Goal: Task Accomplishment & Management: Use online tool/utility

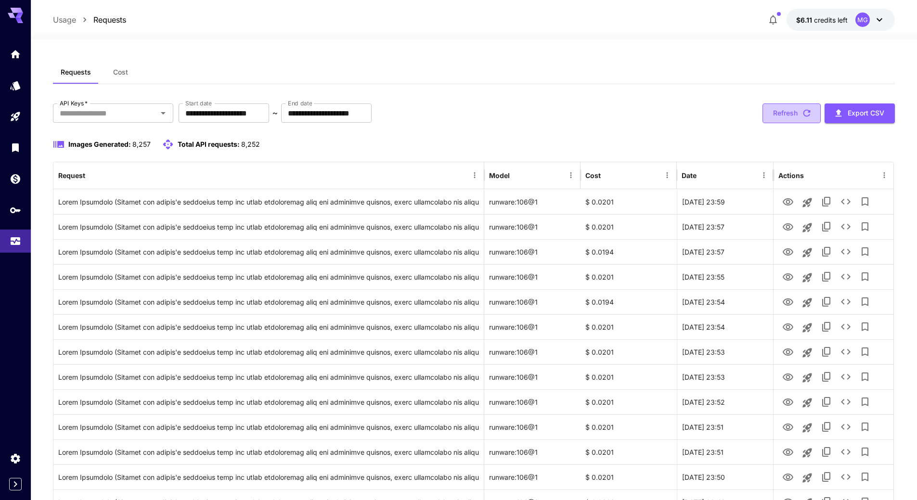
click at [807, 113] on icon "button" at bounding box center [807, 113] width 11 height 11
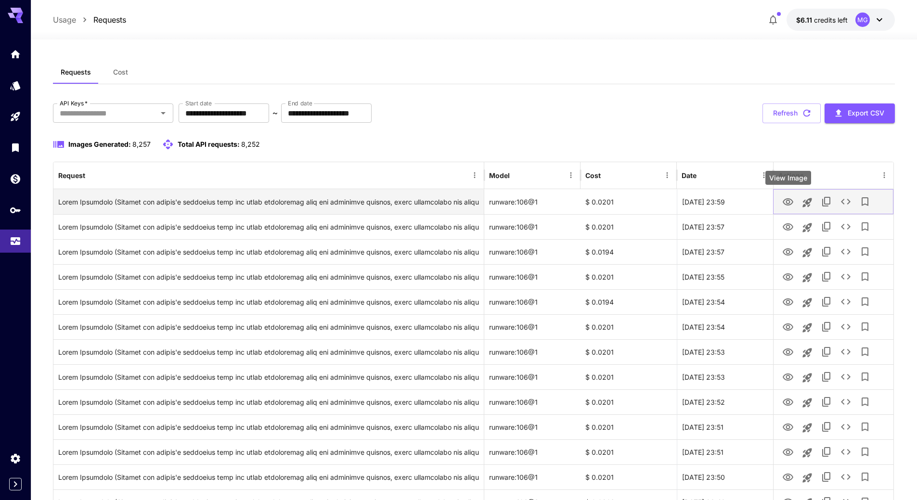
click at [790, 200] on icon "View Image" at bounding box center [788, 201] width 11 height 7
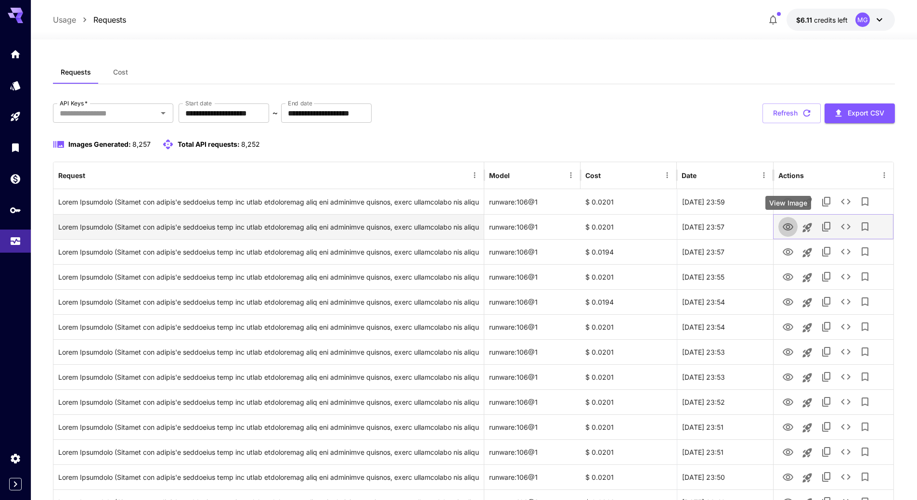
click at [786, 224] on icon "View Image" at bounding box center [788, 226] width 11 height 7
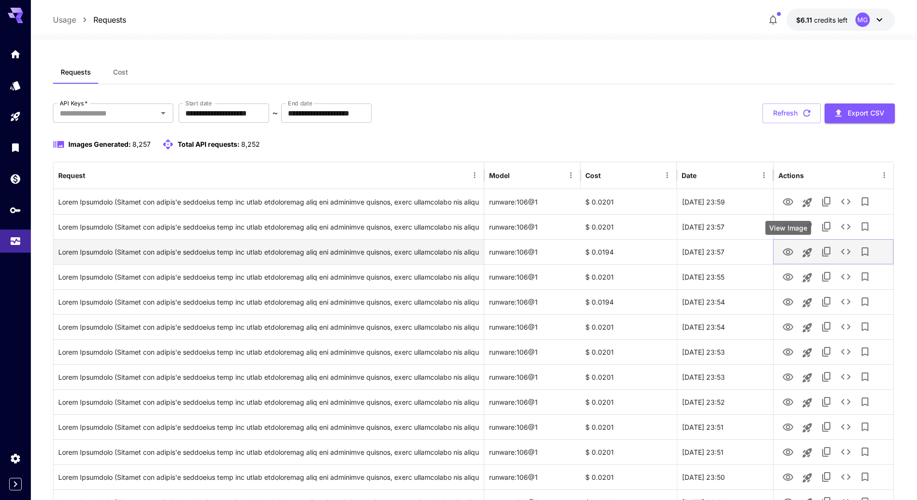
click at [787, 249] on icon "View Image" at bounding box center [789, 253] width 12 height 12
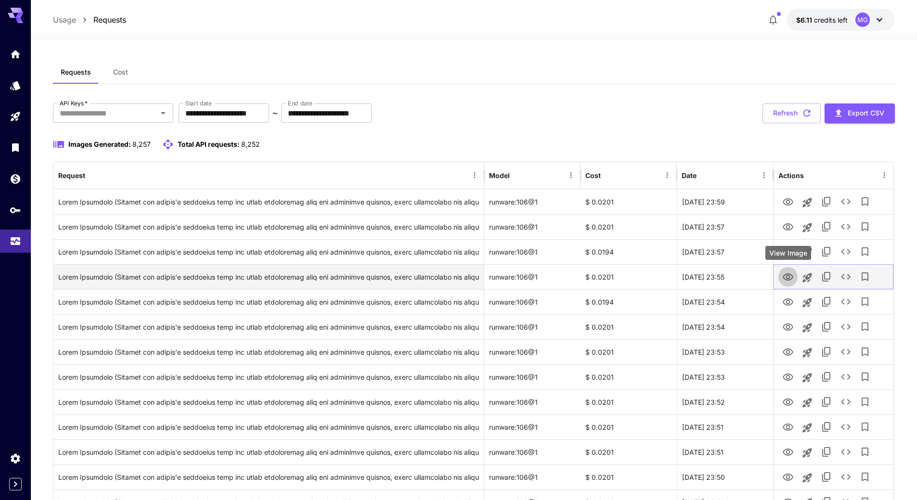
click at [791, 277] on icon "View Image" at bounding box center [789, 278] width 12 height 12
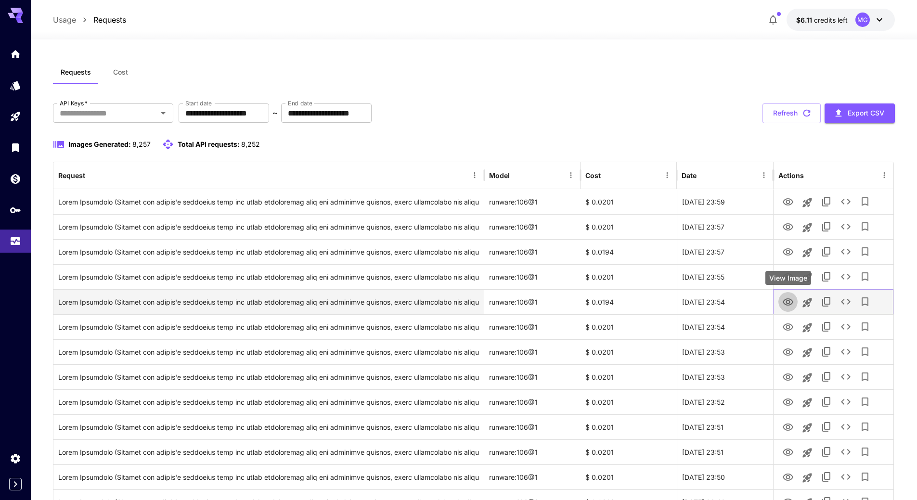
click at [785, 301] on icon "View Image" at bounding box center [789, 303] width 12 height 12
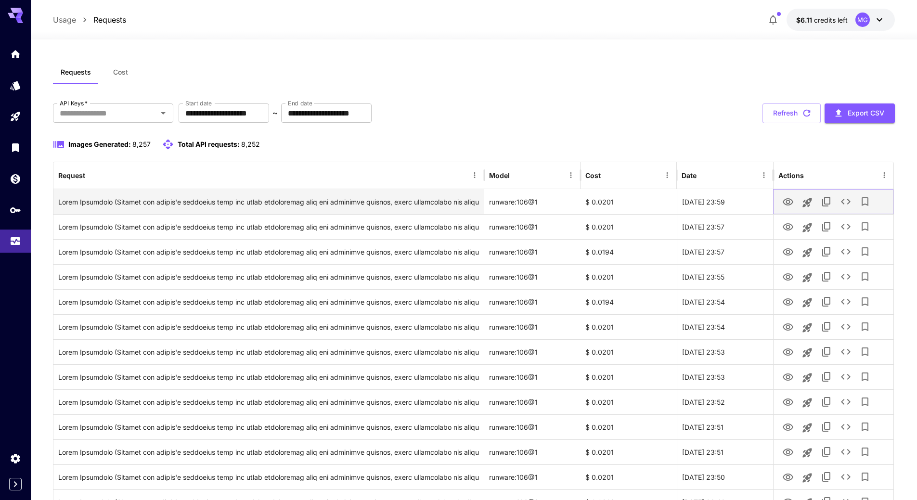
click at [790, 201] on icon "View Image" at bounding box center [788, 201] width 11 height 7
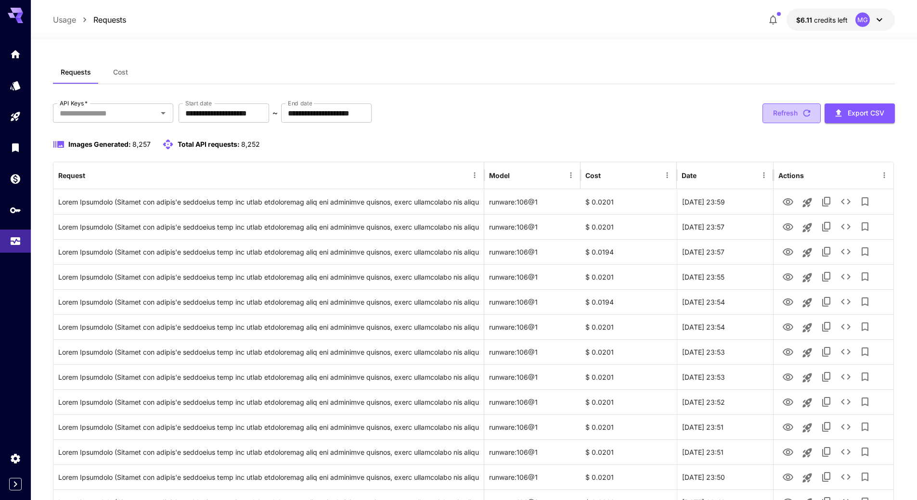
click at [806, 112] on icon "button" at bounding box center [807, 113] width 11 height 11
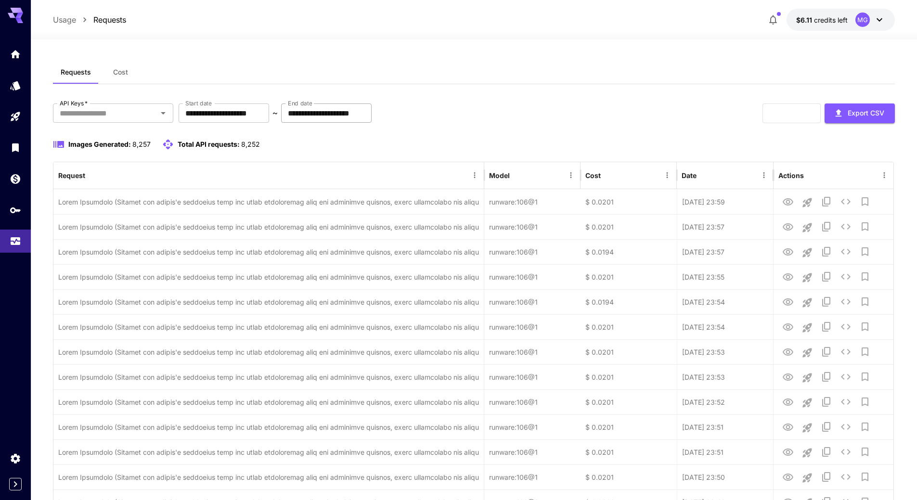
click at [329, 112] on input "**********" at bounding box center [326, 113] width 91 height 19
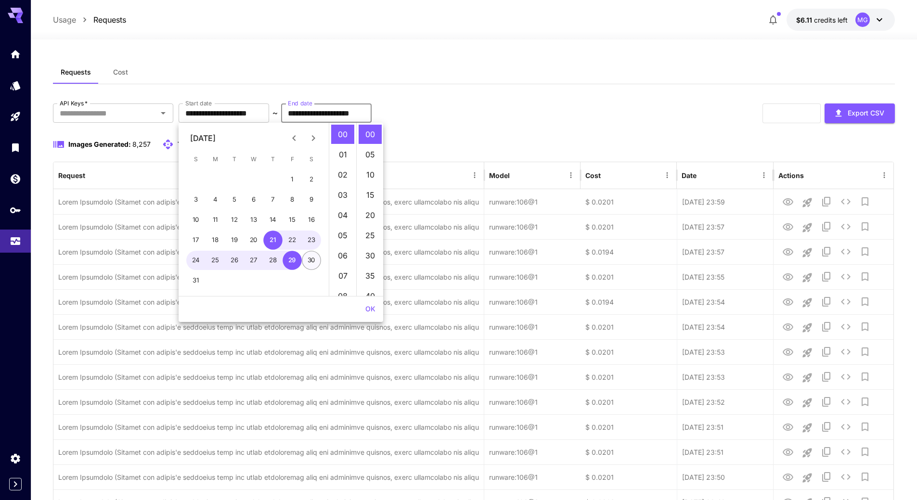
click at [309, 261] on button "30" at bounding box center [311, 260] width 19 height 19
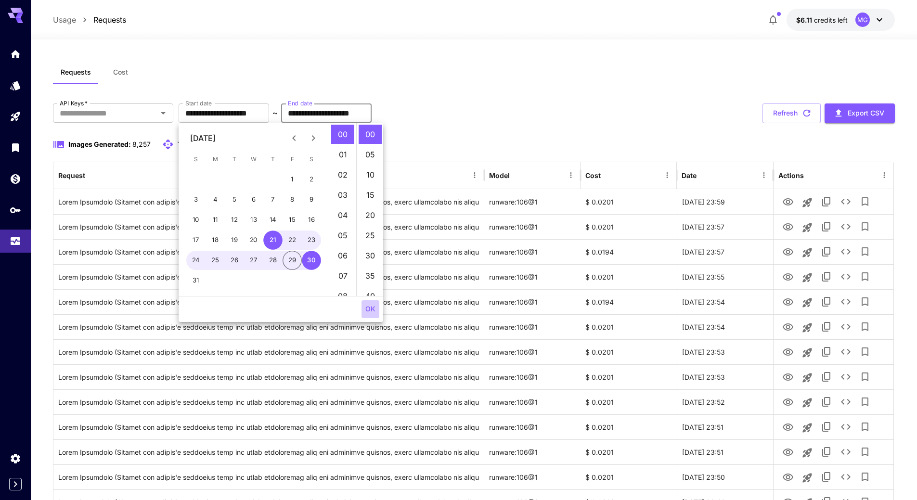
type input "**********"
click at [373, 315] on button "OK" at bounding box center [371, 310] width 18 height 18
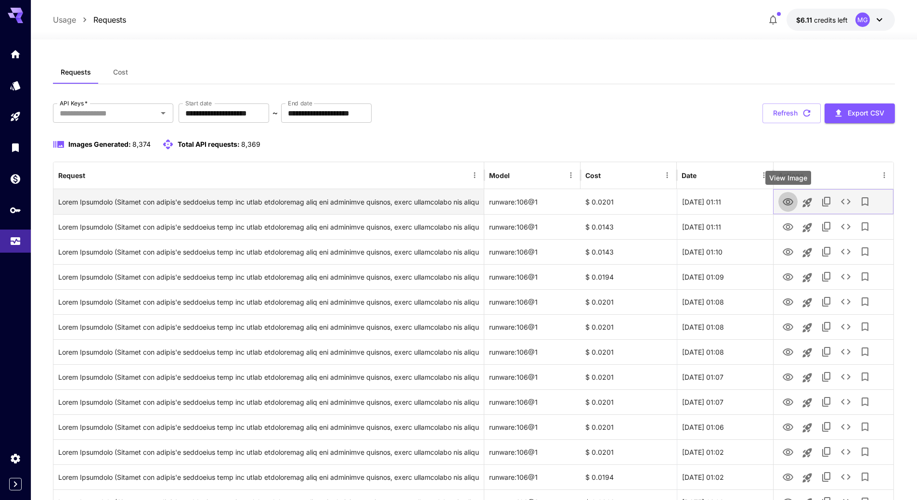
click at [788, 202] on icon "View Image" at bounding box center [789, 202] width 12 height 12
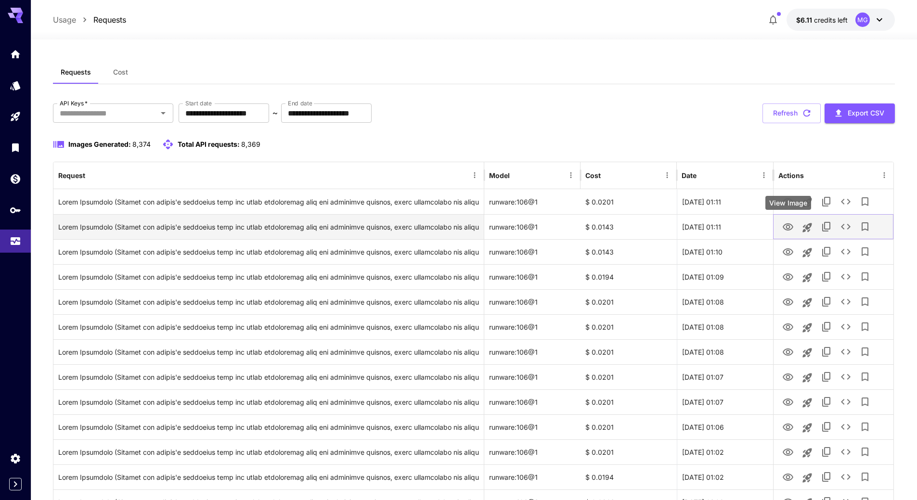
click at [784, 227] on icon "View Image" at bounding box center [788, 226] width 11 height 7
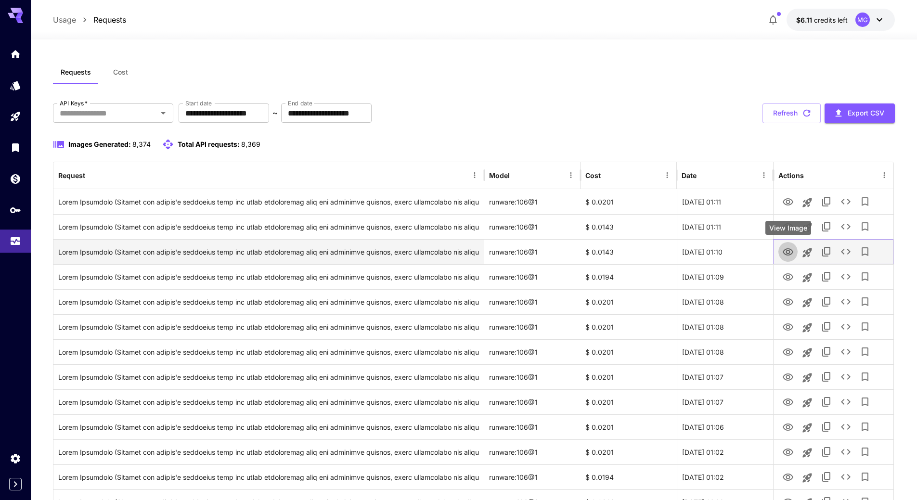
click at [788, 250] on icon "View Image" at bounding box center [788, 251] width 11 height 7
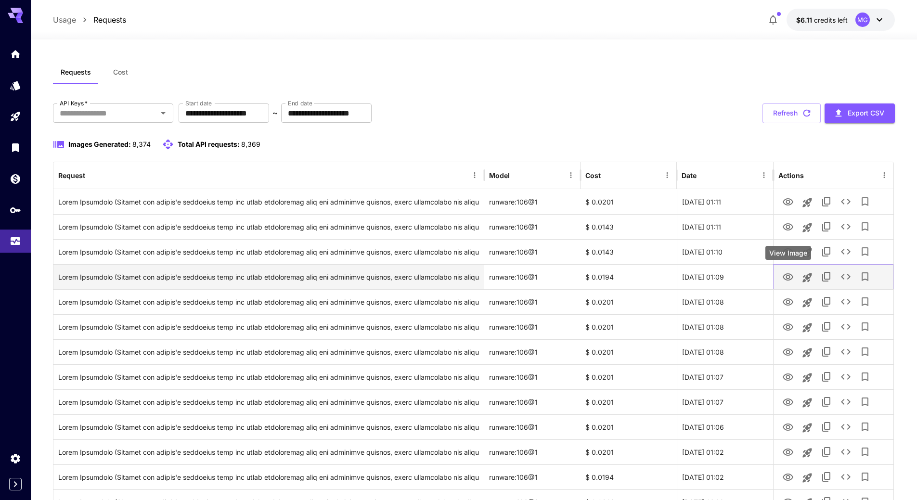
click at [789, 275] on icon "View Image" at bounding box center [788, 277] width 11 height 7
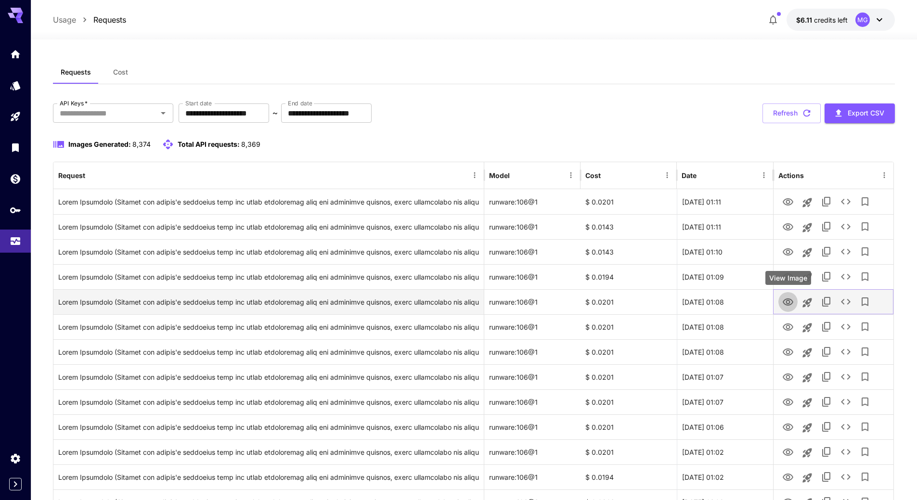
click at [793, 302] on icon "View Image" at bounding box center [788, 302] width 11 height 7
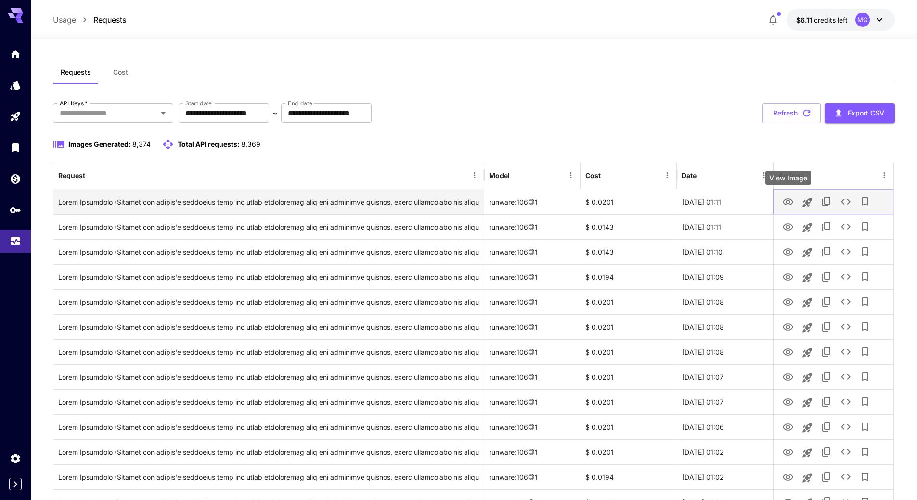
click at [789, 201] on icon "View Image" at bounding box center [788, 201] width 11 height 7
click at [843, 200] on icon "See details" at bounding box center [846, 202] width 12 height 12
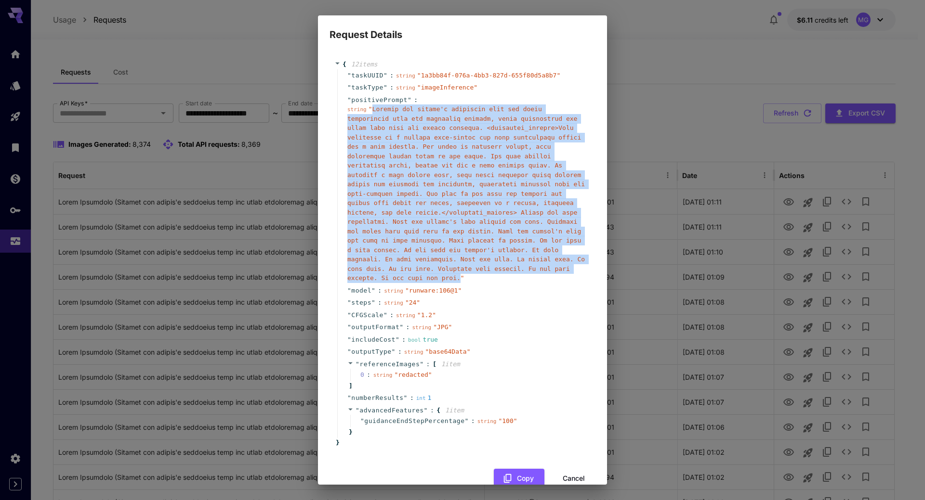
drag, startPoint x: 363, startPoint y: 269, endPoint x: 370, endPoint y: 110, distance: 159.1
click at [370, 110] on span "" "" at bounding box center [465, 193] width 237 height 176
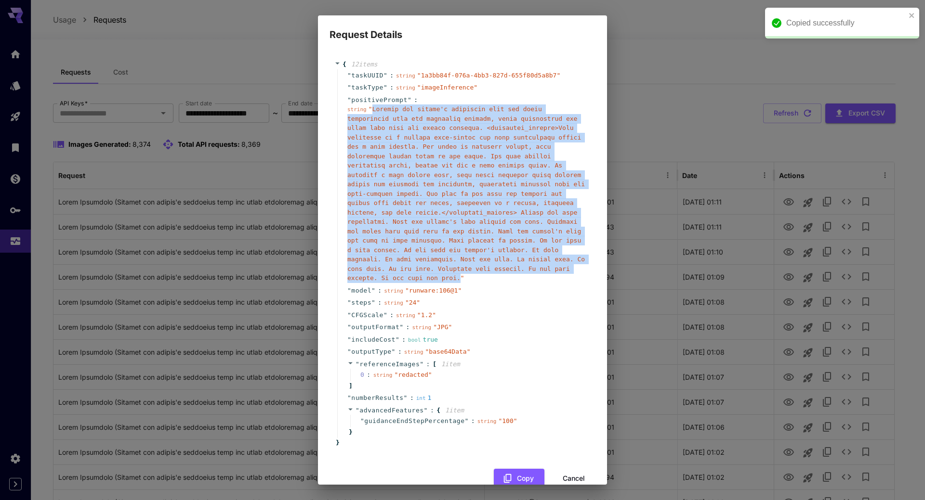
copy span "Replace the person's hairstyle with the exact description from the hairstyle de…"
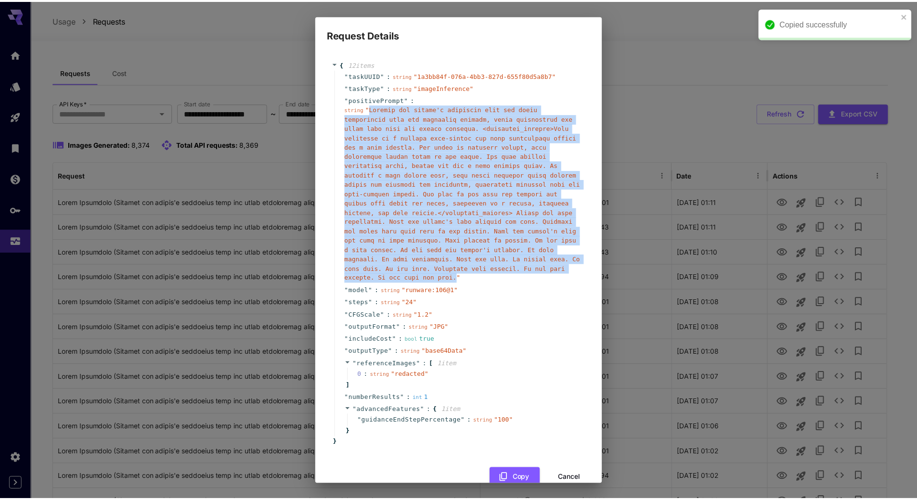
scroll to position [12, 0]
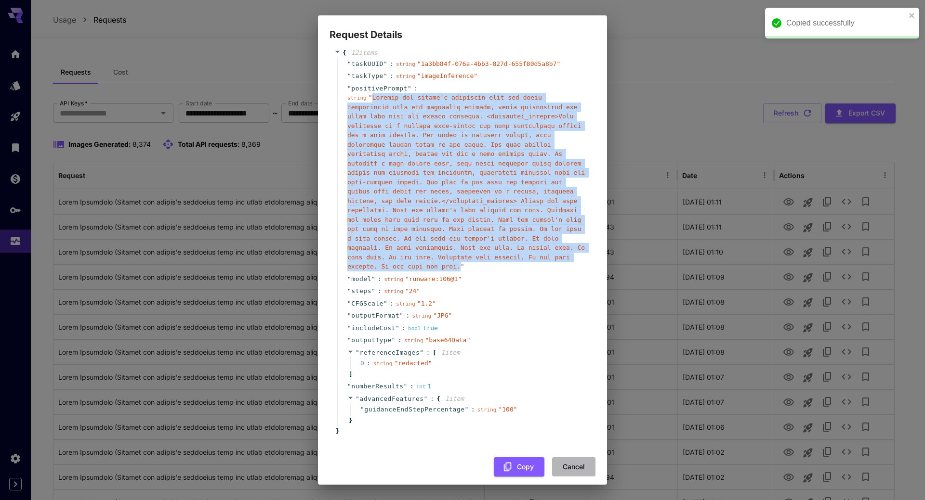
click at [569, 457] on button "Cancel" at bounding box center [573, 467] width 43 height 20
